Goal: Task Accomplishment & Management: Manage account settings

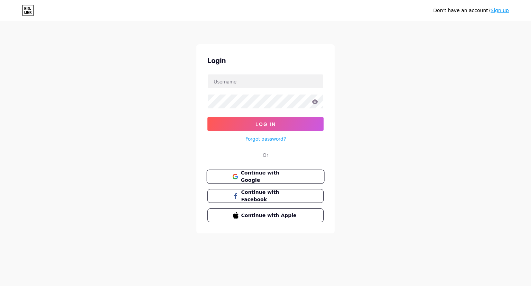
click at [280, 177] on span "Continue with Google" at bounding box center [270, 176] width 58 height 15
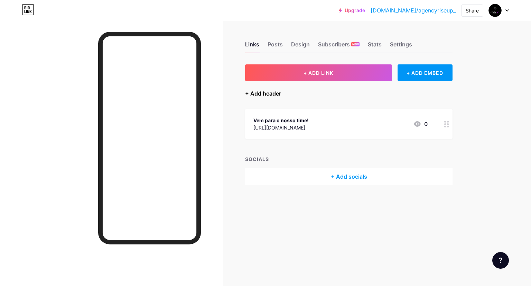
click at [269, 90] on div "+ Add header" at bounding box center [263, 93] width 36 height 8
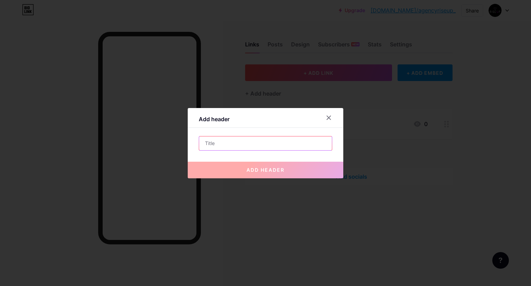
click at [252, 144] on input "text" at bounding box center [265, 143] width 133 height 14
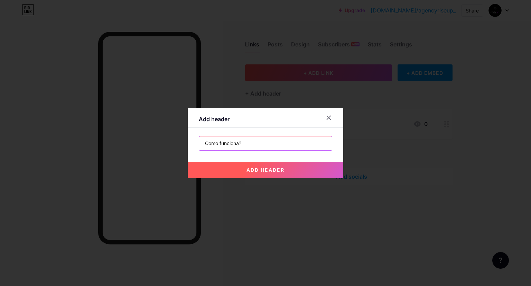
type input "Como funciona?"
click at [281, 173] on button "add header" at bounding box center [266, 169] width 156 height 17
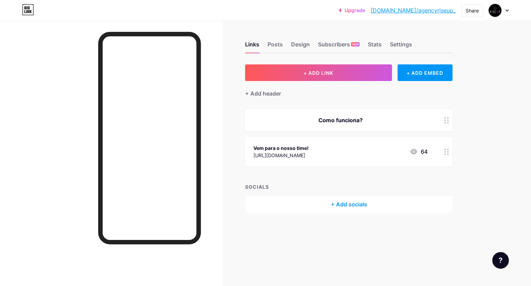
click at [394, 119] on div "Como funciona?" at bounding box center [340, 120] width 174 height 8
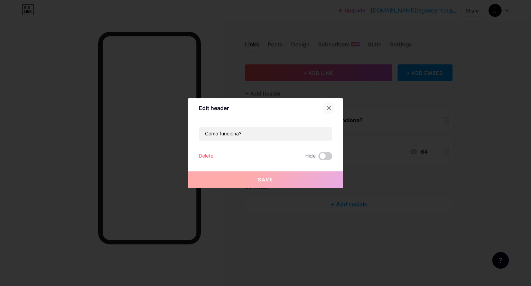
click at [328, 104] on div at bounding box center [329, 108] width 12 height 12
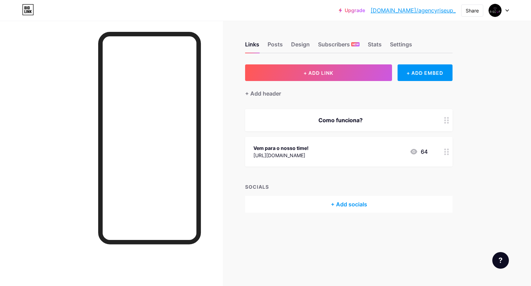
click at [423, 152] on div "64" at bounding box center [419, 151] width 18 height 8
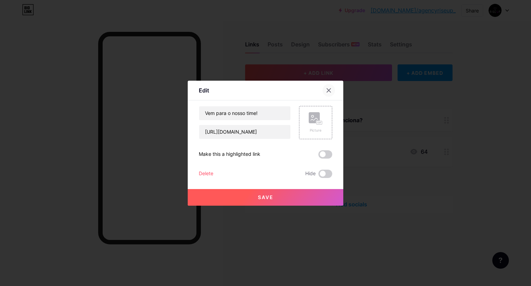
click at [327, 90] on icon at bounding box center [329, 90] width 6 height 6
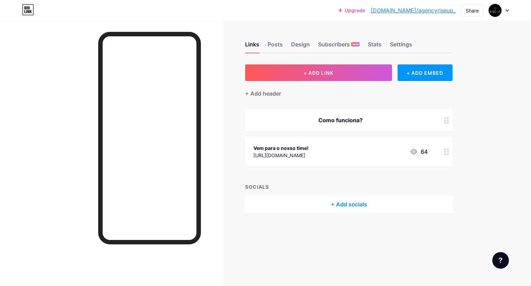
click at [290, 39] on div "Links Posts Design Subscribers NEW Stats Settings" at bounding box center [348, 41] width 207 height 24
click at [425, 119] on div "Como funciona?" at bounding box center [340, 120] width 174 height 8
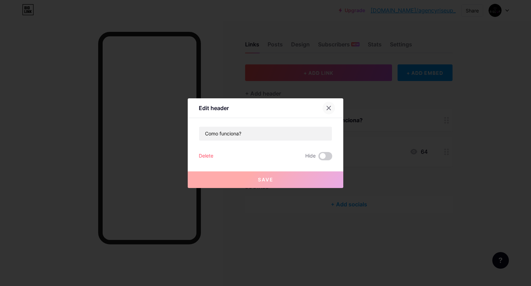
click at [328, 105] on icon at bounding box center [329, 108] width 6 height 6
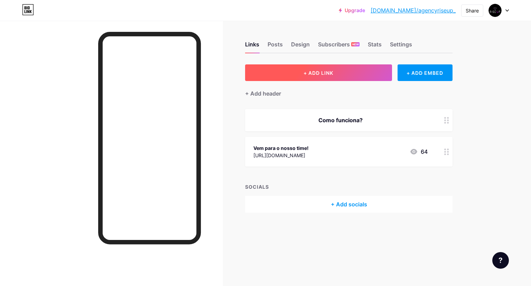
click at [318, 70] on span "+ ADD LINK" at bounding box center [319, 73] width 30 height 6
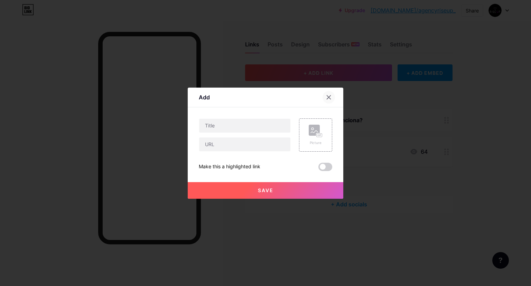
click at [327, 94] on div at bounding box center [329, 97] width 12 height 12
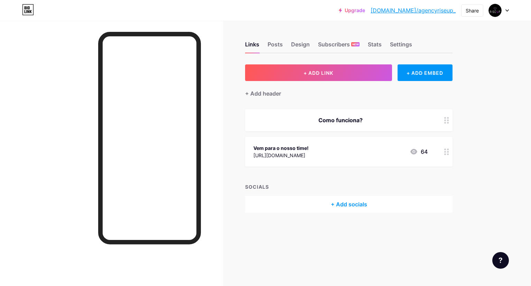
click at [447, 123] on div at bounding box center [447, 120] width 12 height 22
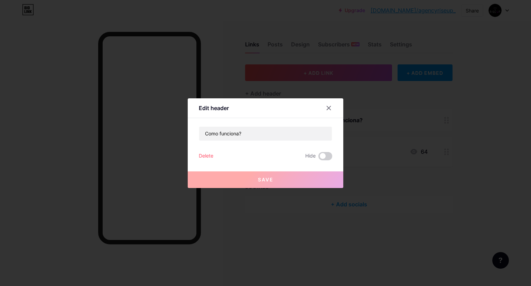
click at [203, 158] on div "Delete" at bounding box center [206, 156] width 15 height 8
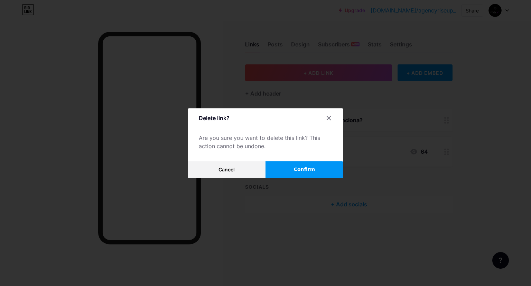
click at [315, 166] on button "Confirm" at bounding box center [304, 169] width 78 height 17
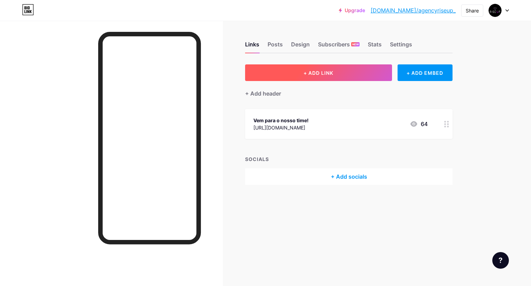
click at [327, 71] on span "+ ADD LINK" at bounding box center [319, 73] width 30 height 6
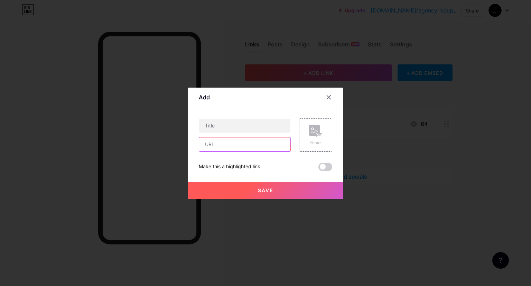
click at [244, 144] on input "text" at bounding box center [244, 144] width 91 height 14
paste input "[URL][DOMAIN_NAME]"
click at [211, 146] on input "[URL][DOMAIN_NAME]" at bounding box center [244, 144] width 91 height 14
type input "[URL][DOMAIN_NAME]"
click at [233, 119] on input "text" at bounding box center [244, 126] width 91 height 14
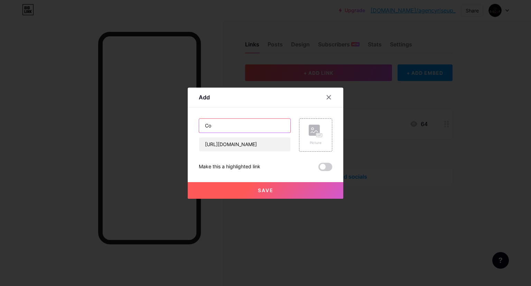
type input "C"
type input "T"
type input "Como funciona?"
click at [320, 166] on span at bounding box center [325, 166] width 14 height 8
click at [318, 168] on input "checkbox" at bounding box center [318, 168] width 0 height 0
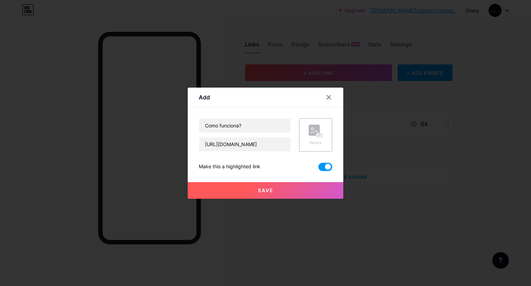
click at [303, 188] on button "Save" at bounding box center [266, 190] width 156 height 17
